Goal: Task Accomplishment & Management: Complete application form

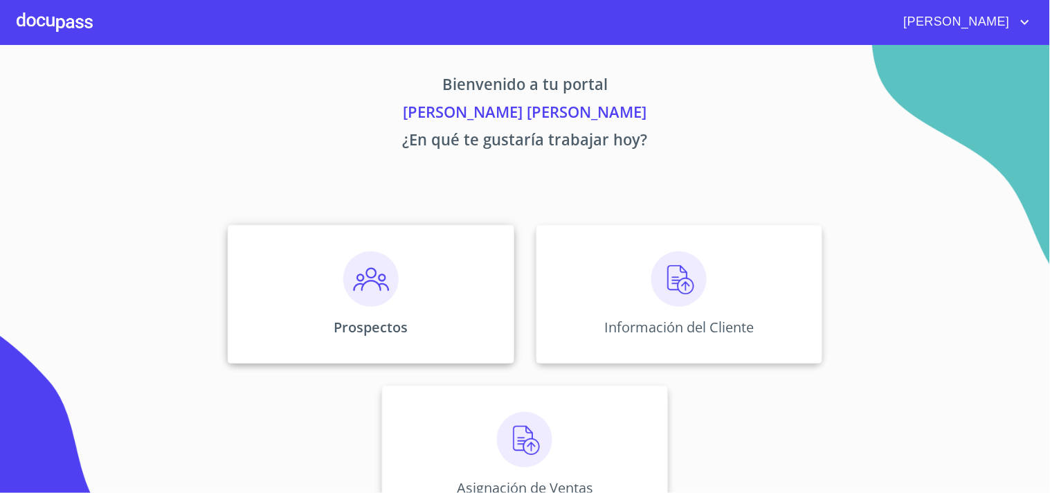
click at [278, 274] on div "Prospectos" at bounding box center [371, 294] width 286 height 138
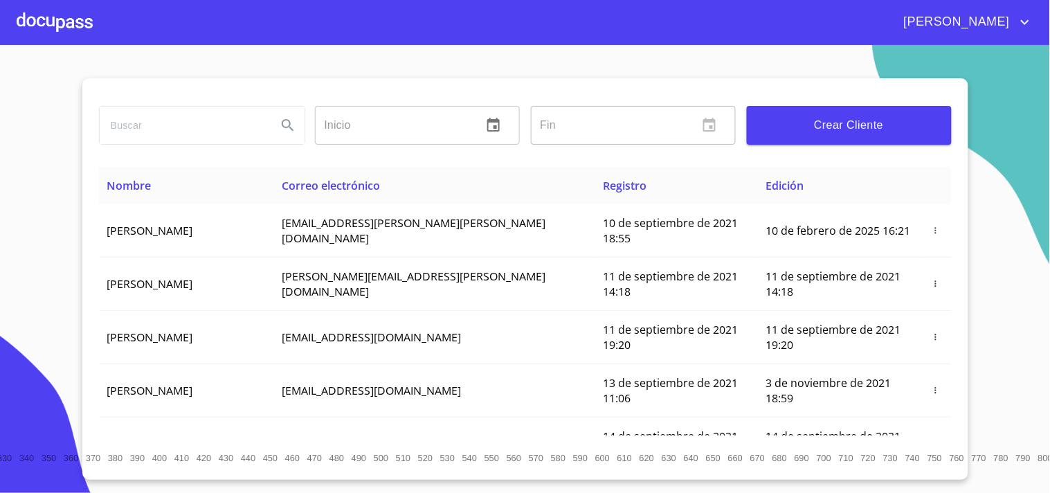
click at [182, 120] on input "search" at bounding box center [183, 125] width 166 height 37
type input "C"
type input "[PERSON_NAME]"
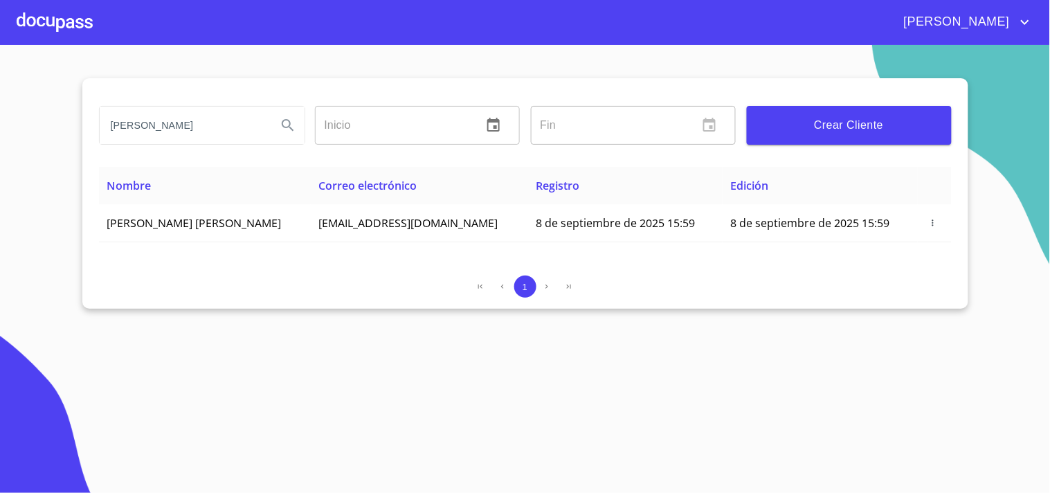
scroll to position [0, 0]
click at [35, 15] on div at bounding box center [55, 22] width 76 height 44
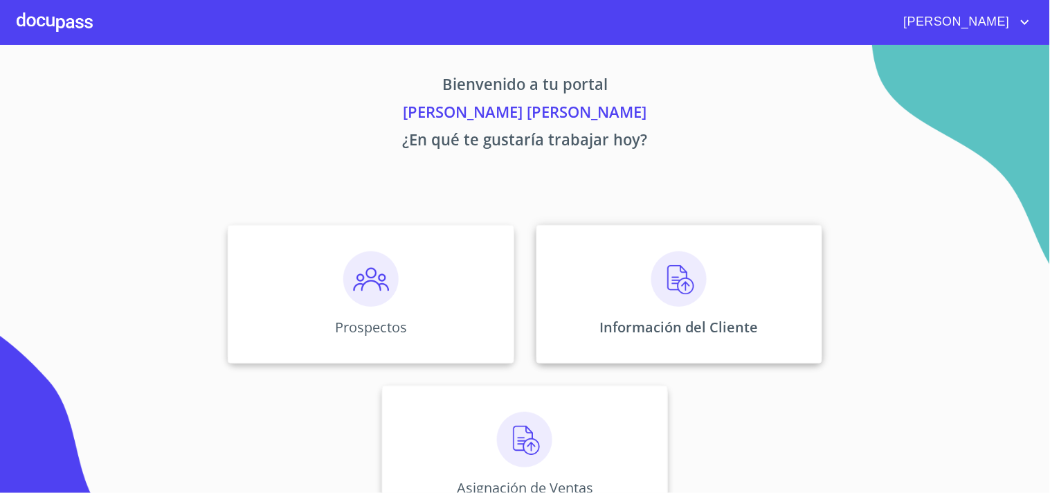
click at [692, 266] on img at bounding box center [679, 278] width 55 height 55
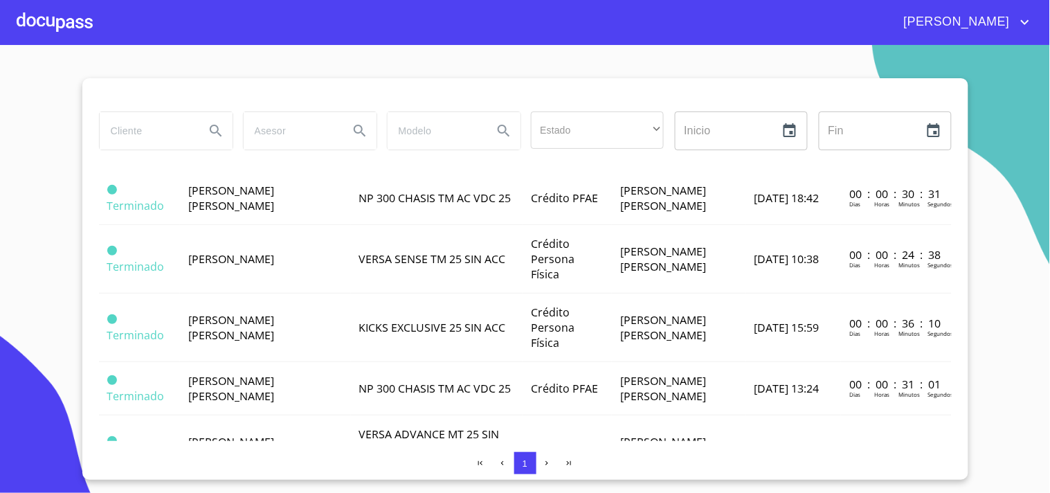
scroll to position [482, 0]
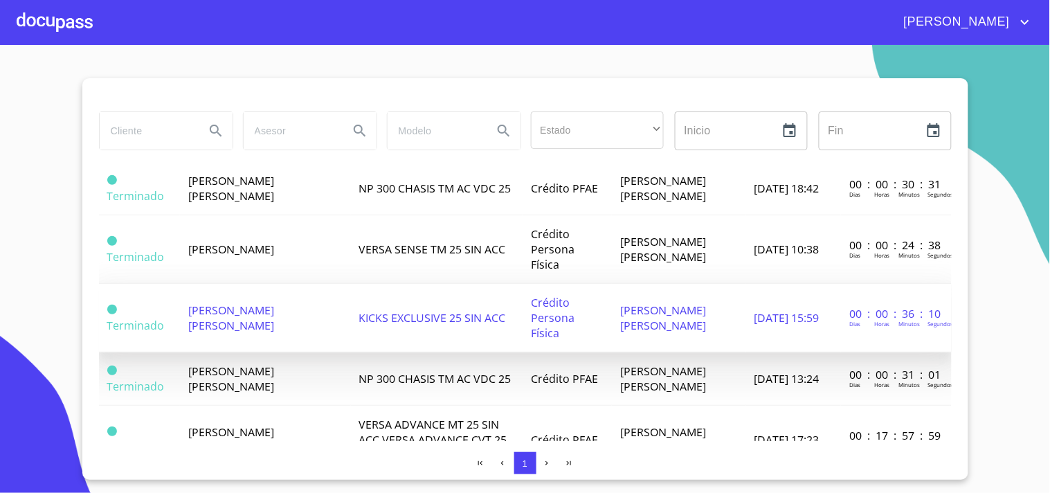
click at [421, 325] on span "KICKS EXCLUSIVE 25 SIN ACC" at bounding box center [432, 317] width 147 height 15
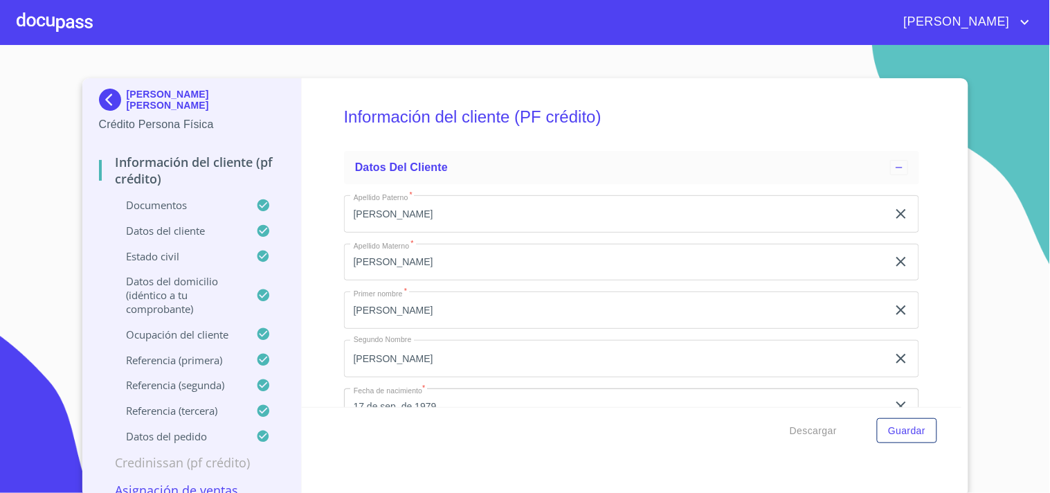
click at [190, 454] on p "Credinissan (PF crédito)" at bounding box center [192, 462] width 186 height 17
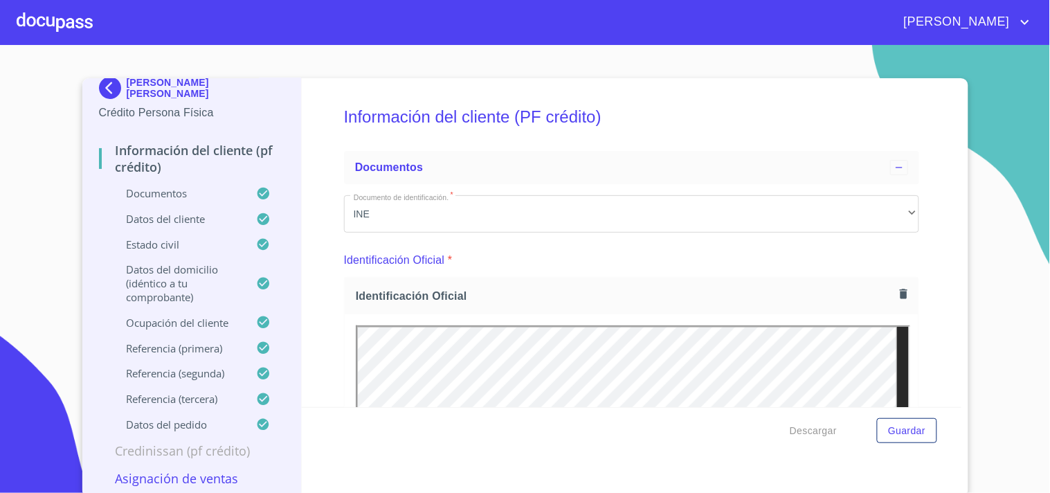
click at [170, 452] on p "Credinissan (PF crédito)" at bounding box center [192, 450] width 186 height 17
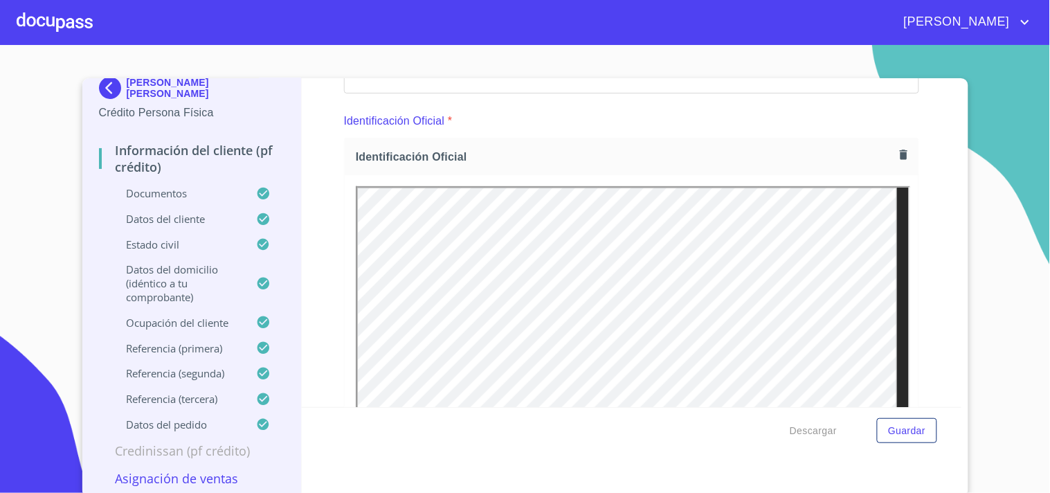
click at [170, 452] on p "Credinissan (PF crédito)" at bounding box center [192, 450] width 186 height 17
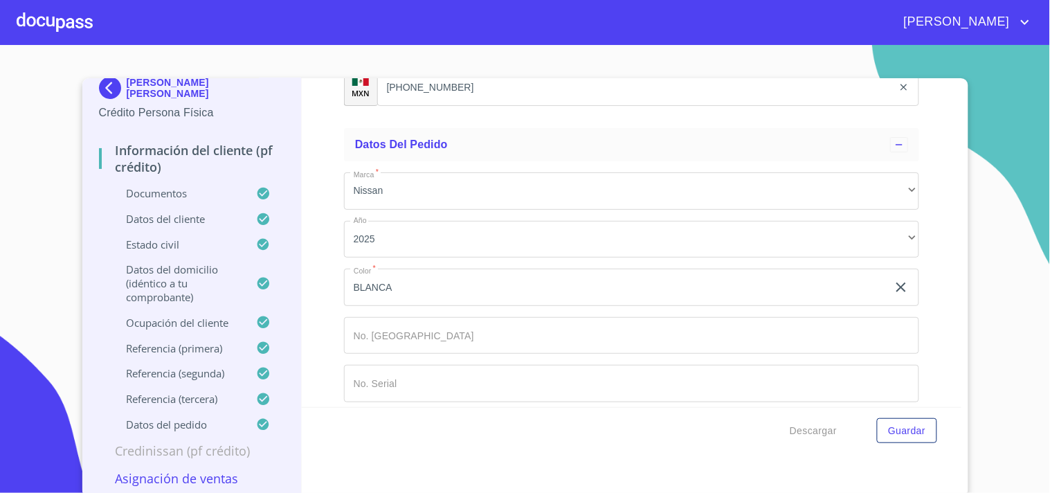
scroll to position [3, 0]
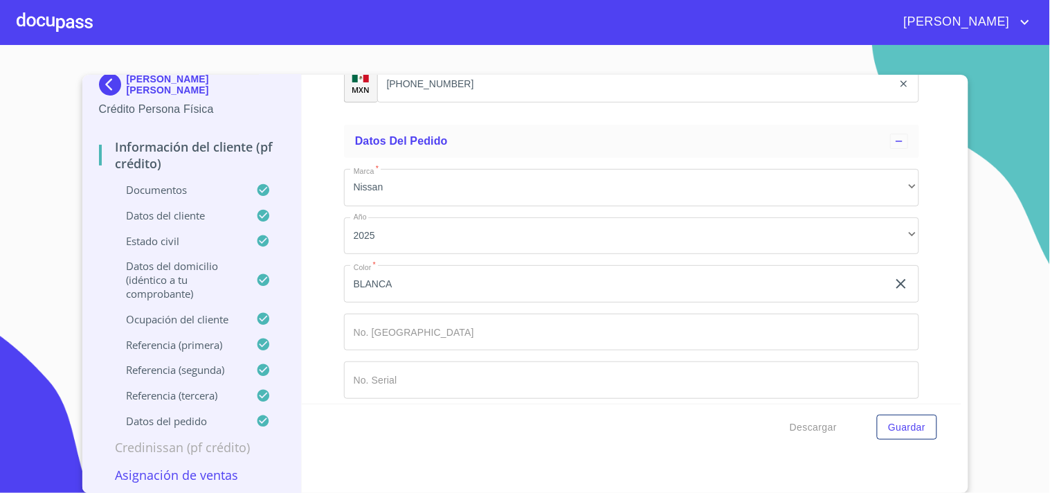
click at [155, 474] on p "Asignación de Ventas" at bounding box center [192, 475] width 186 height 17
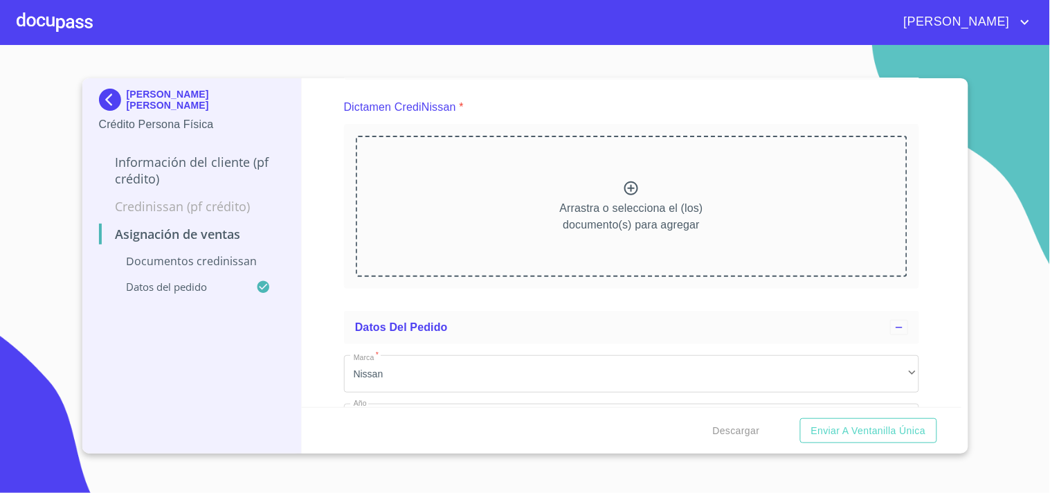
scroll to position [74, 0]
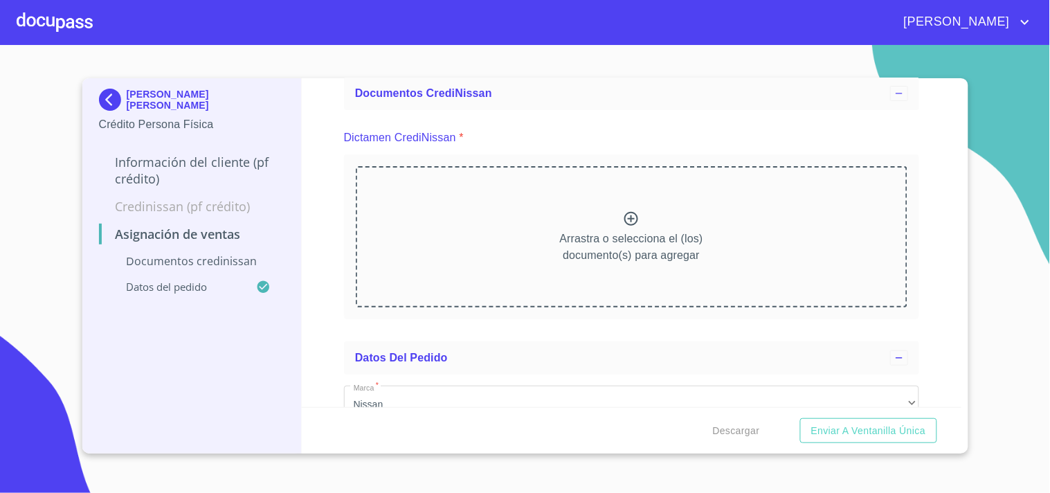
click at [530, 219] on div "Arrastra o selecciona el (los) documento(s) para agregar" at bounding box center [632, 236] width 552 height 141
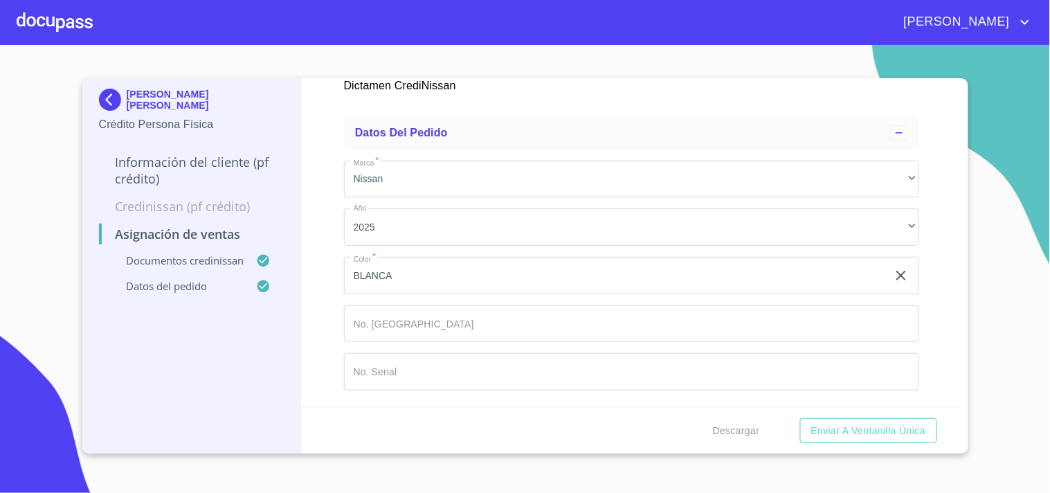
scroll to position [1077, 0]
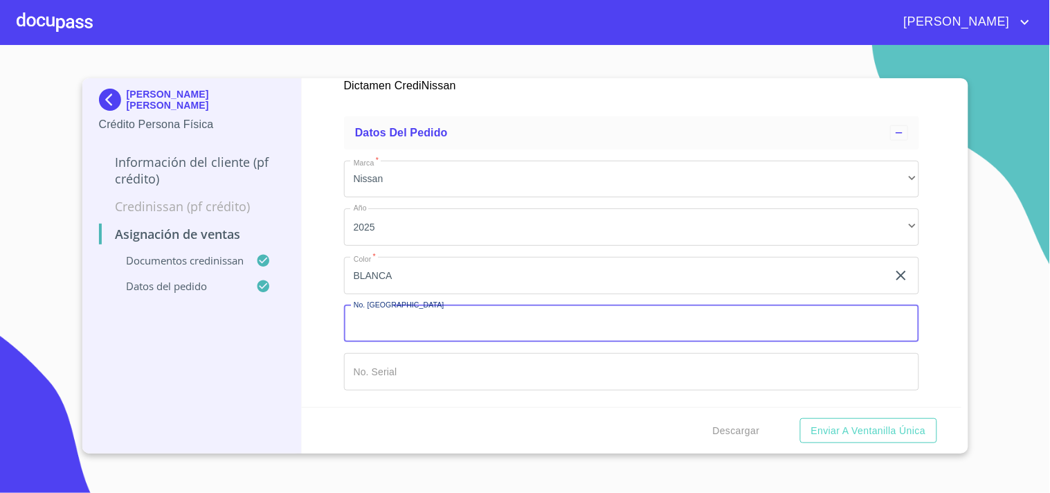
click at [460, 327] on input "Marca   *" at bounding box center [631, 323] width 575 height 37
type input "149215"
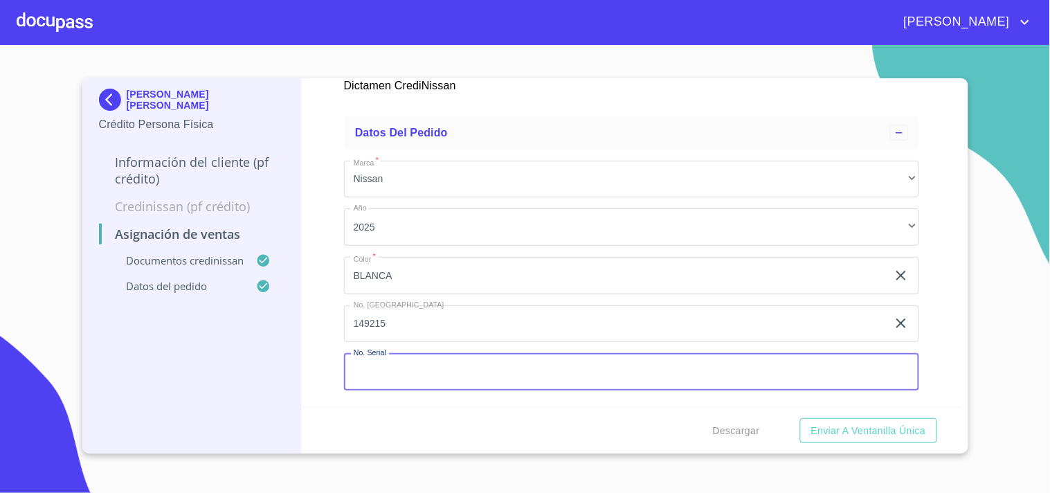
click at [403, 370] on input "Marca   *" at bounding box center [631, 371] width 575 height 37
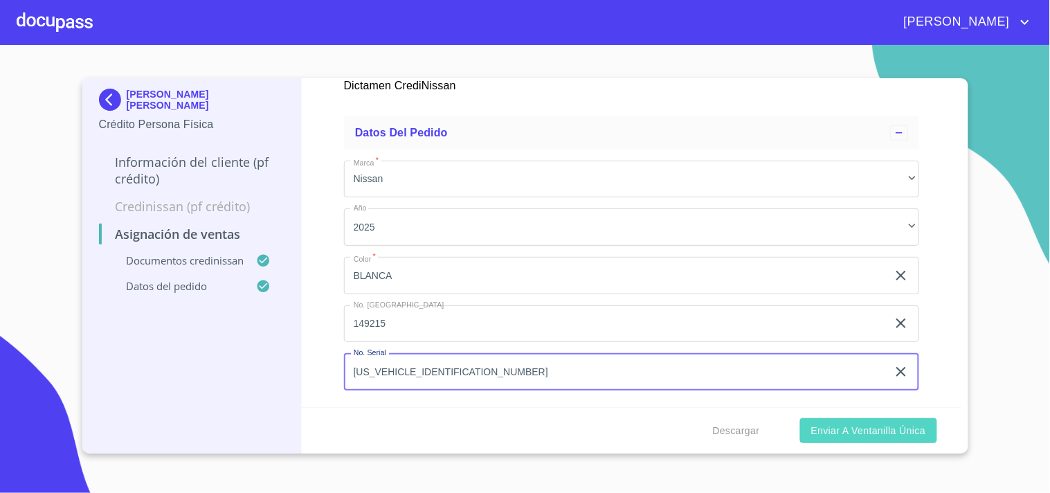
type input "[US_VEHICLE_IDENTIFICATION_NUMBER]"
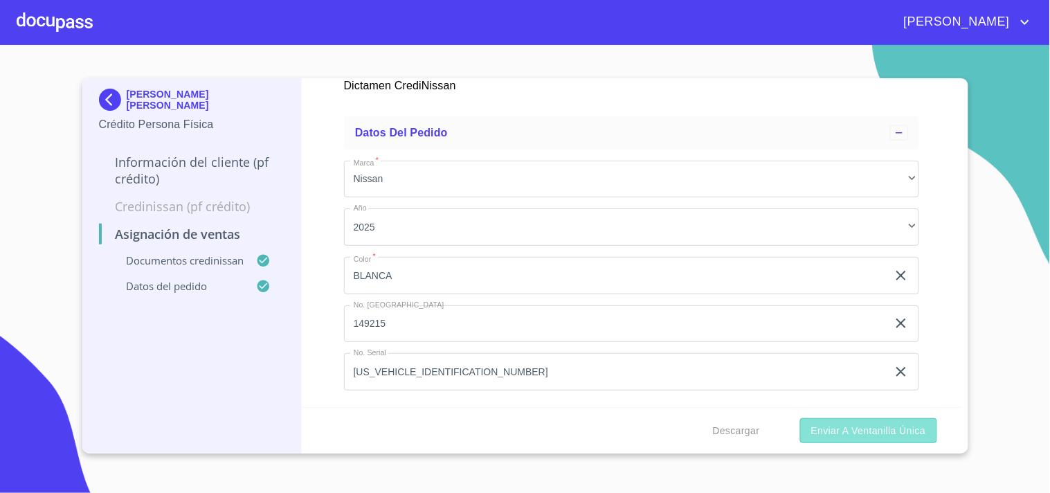
click at [846, 440] on button "Enviar a Ventanilla única" at bounding box center [868, 431] width 137 height 26
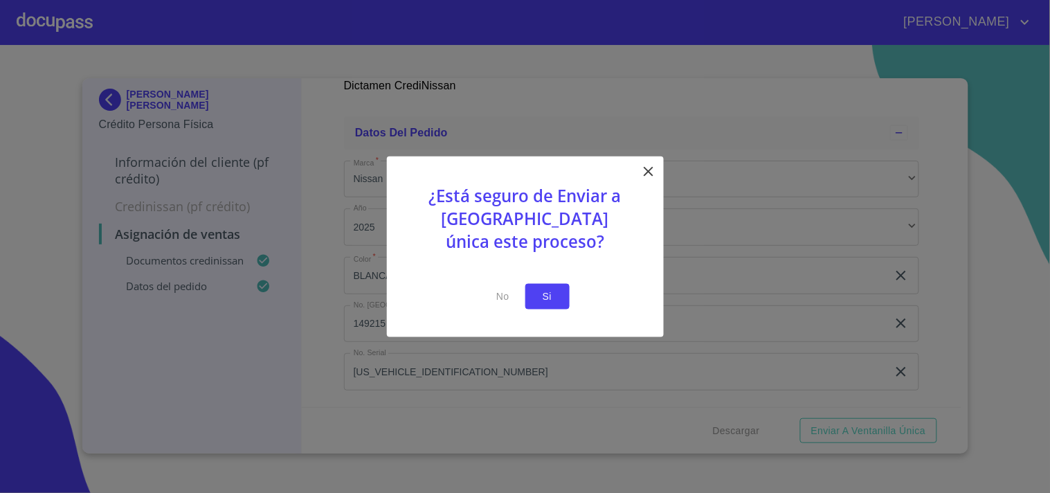
click at [535, 301] on button "Si" at bounding box center [548, 297] width 44 height 26
